Goal: Information Seeking & Learning: Learn about a topic

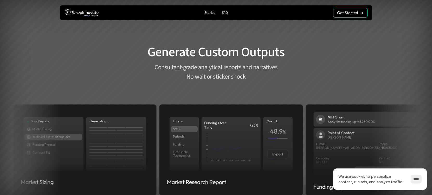
scroll to position [659, 0]
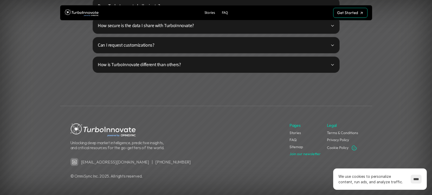
scroll to position [1351, 0]
click at [293, 132] on link "Stories" at bounding box center [294, 132] width 11 height 5
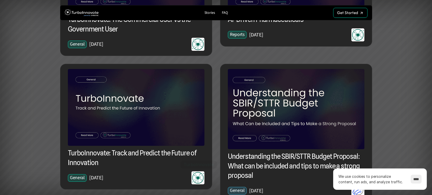
scroll to position [1114, 0]
click at [209, 14] on p "Stories" at bounding box center [209, 13] width 11 height 4
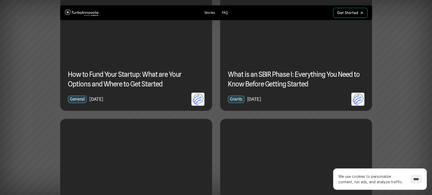
scroll to position [646, 0]
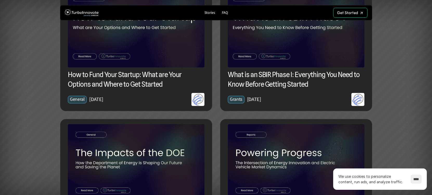
click at [282, 76] on h3 "What is an SBIR Phase I: Everything You Need to Know Before Getting Started" at bounding box center [296, 79] width 136 height 19
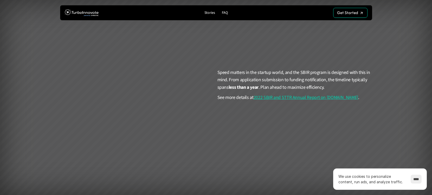
scroll to position [922, 0]
